Goal: Navigation & Orientation: Find specific page/section

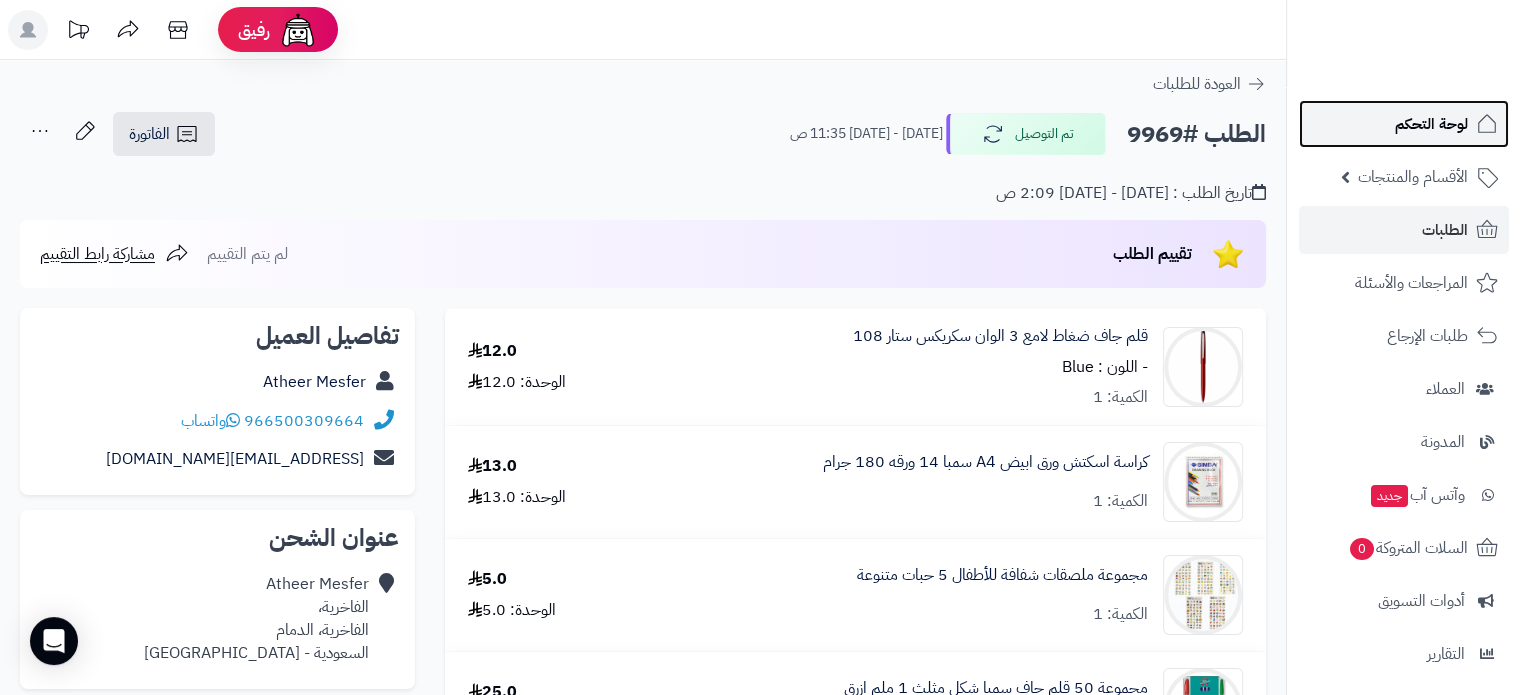
click at [1430, 119] on span "لوحة التحكم" at bounding box center [1431, 124] width 73 height 28
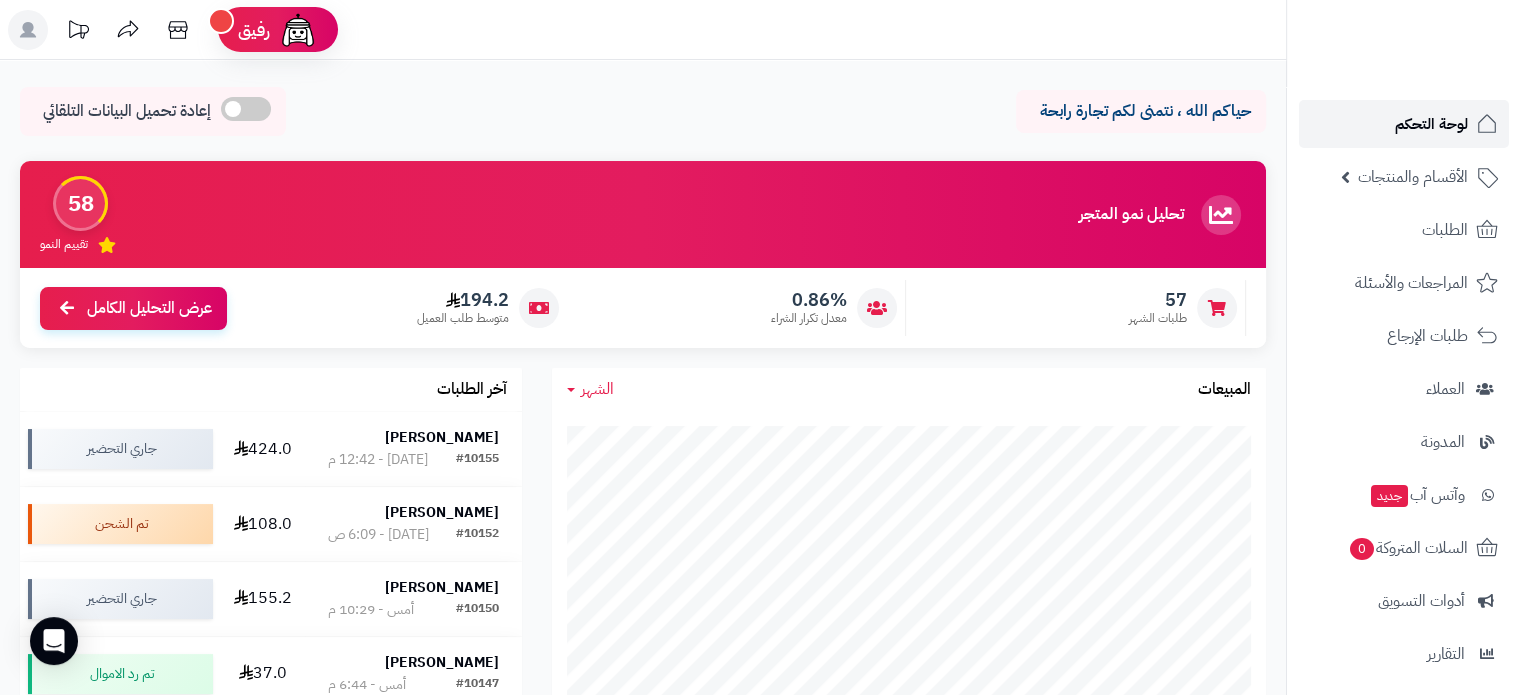
click at [1444, 127] on span "لوحة التحكم" at bounding box center [1431, 124] width 73 height 28
